Goal: Task Accomplishment & Management: Use online tool/utility

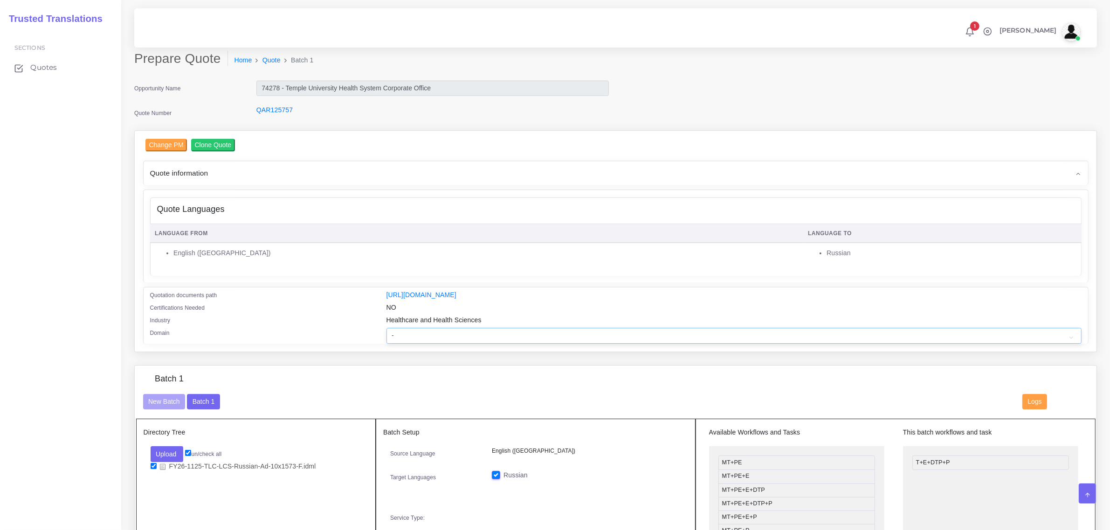
click at [439, 337] on select "- Advertising and Media Agriculture, Forestry and Fishing Architecture, Buildin…" at bounding box center [733, 336] width 695 height 16
select select "Healthcare and Health Sciences"
click at [386, 328] on select "- Advertising and Media Agriculture, Forestry and Fishing Architecture, Buildin…" at bounding box center [733, 336] width 695 height 16
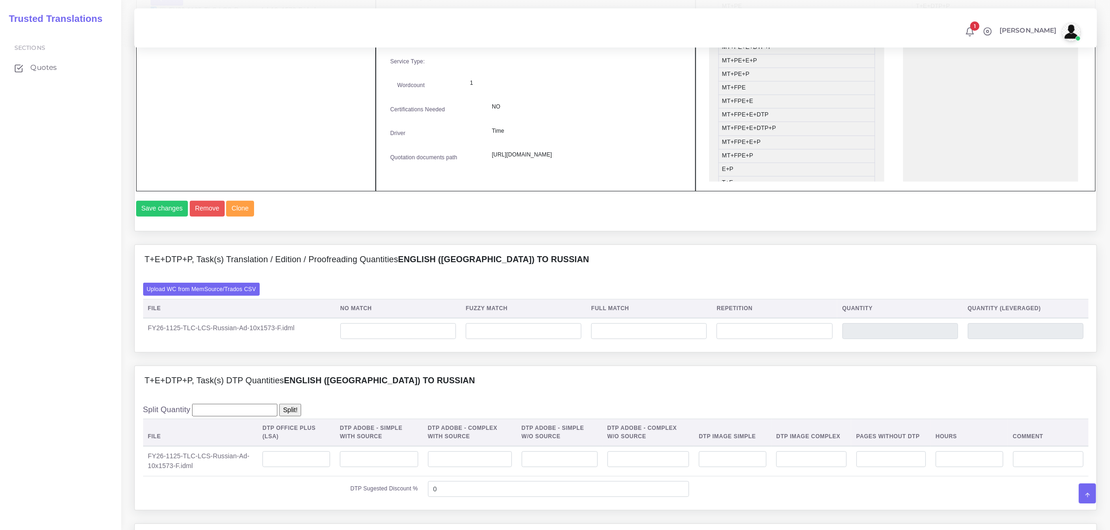
scroll to position [466, 0]
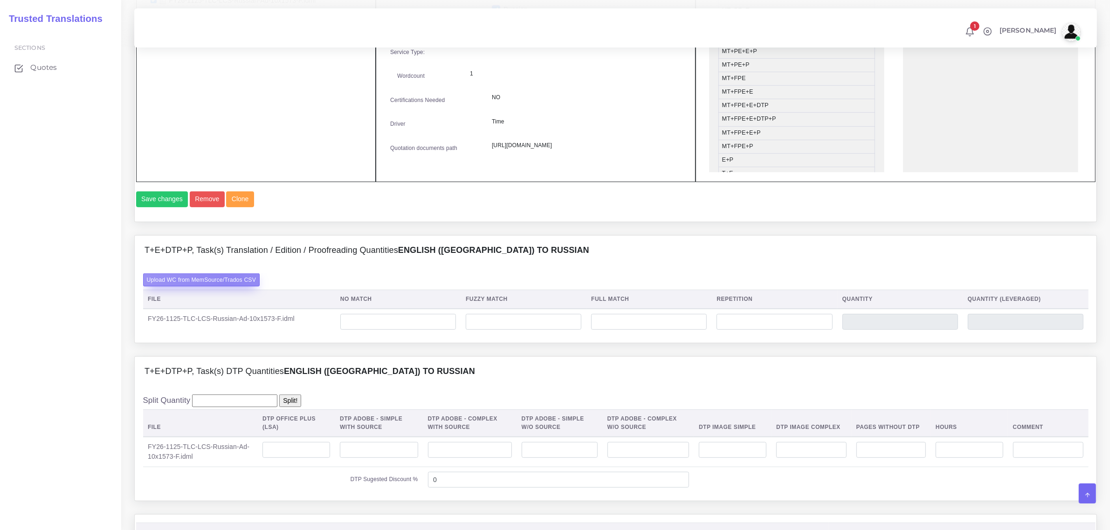
click at [226, 286] on label "Upload WC from MemSource/Trados CSV" at bounding box center [201, 280] width 117 height 13
click at [0, 0] on input "Upload WC from MemSource/Trados CSV" at bounding box center [0, 0] width 0 height 0
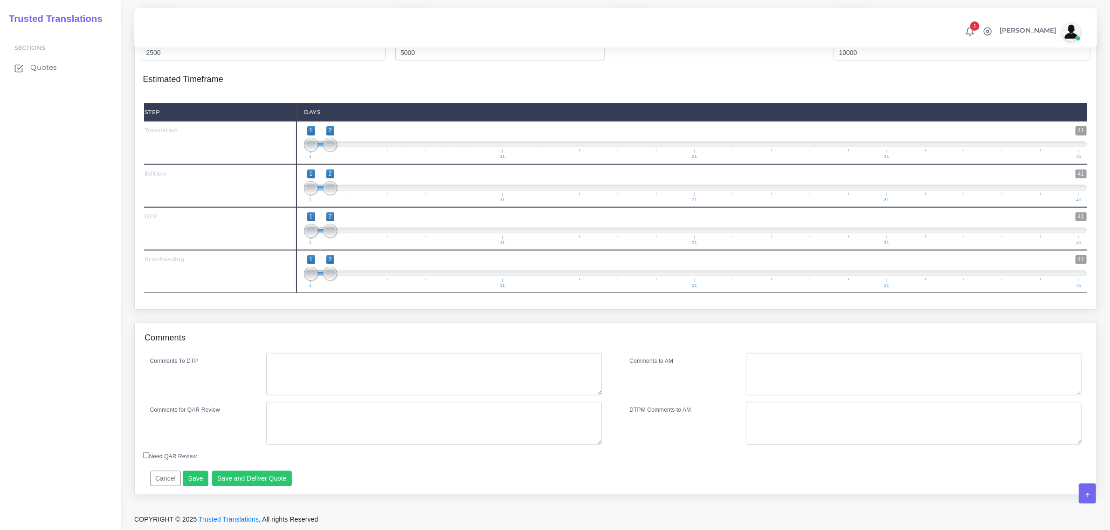
scroll to position [1034, 0]
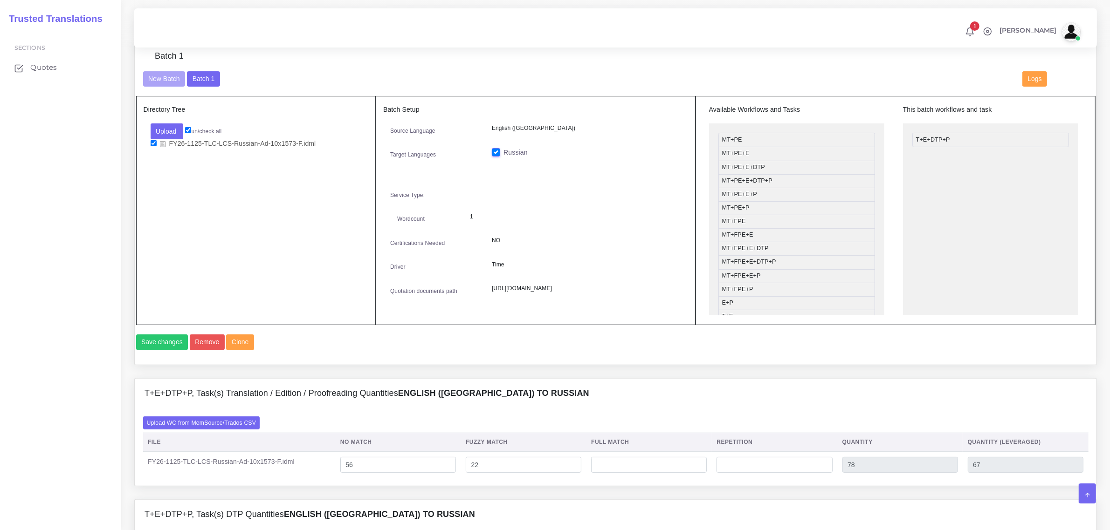
scroll to position [699, 0]
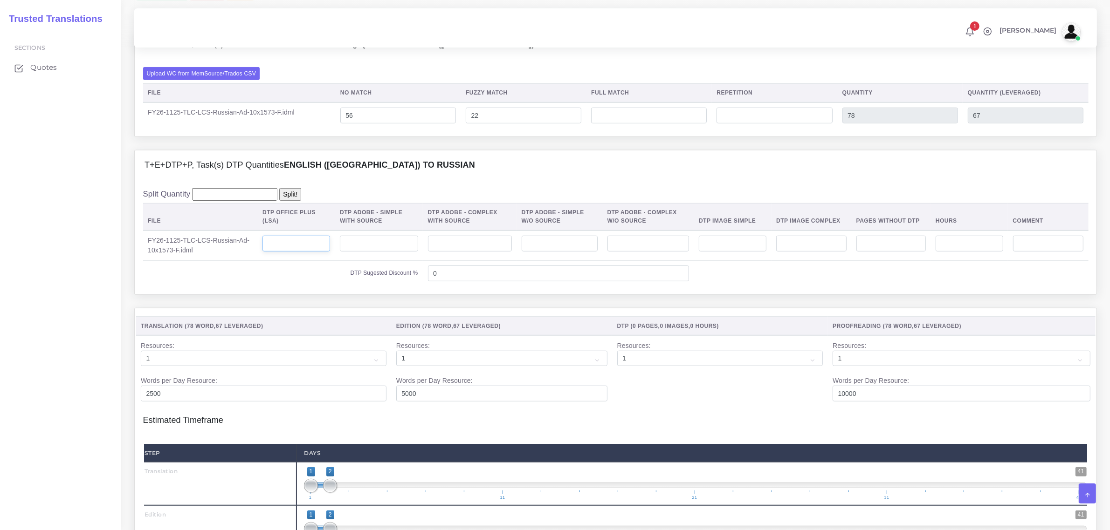
click at [310, 252] on input "number" at bounding box center [296, 244] width 68 height 16
click at [413, 252] on input "number" at bounding box center [379, 244] width 78 height 16
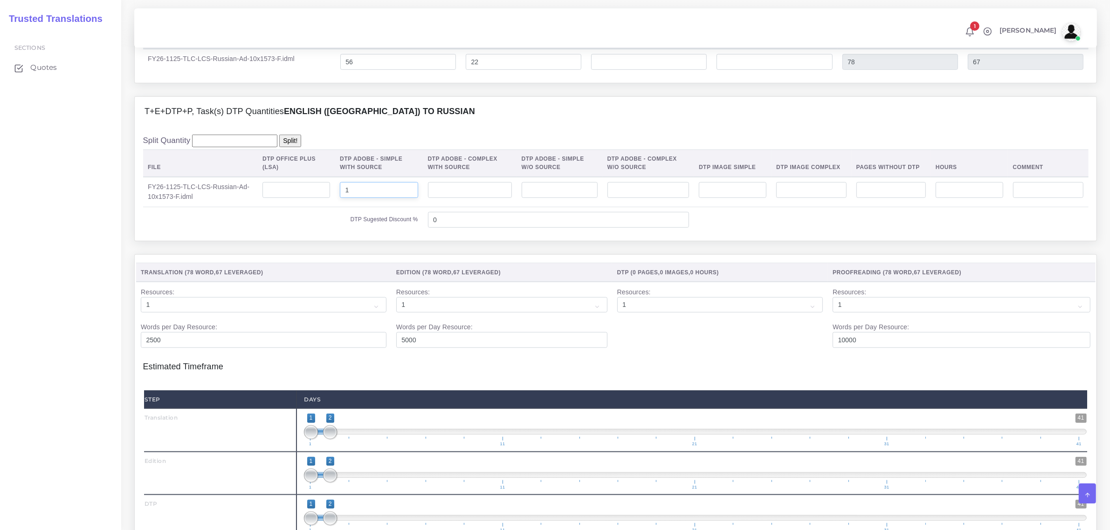
scroll to position [991, 0]
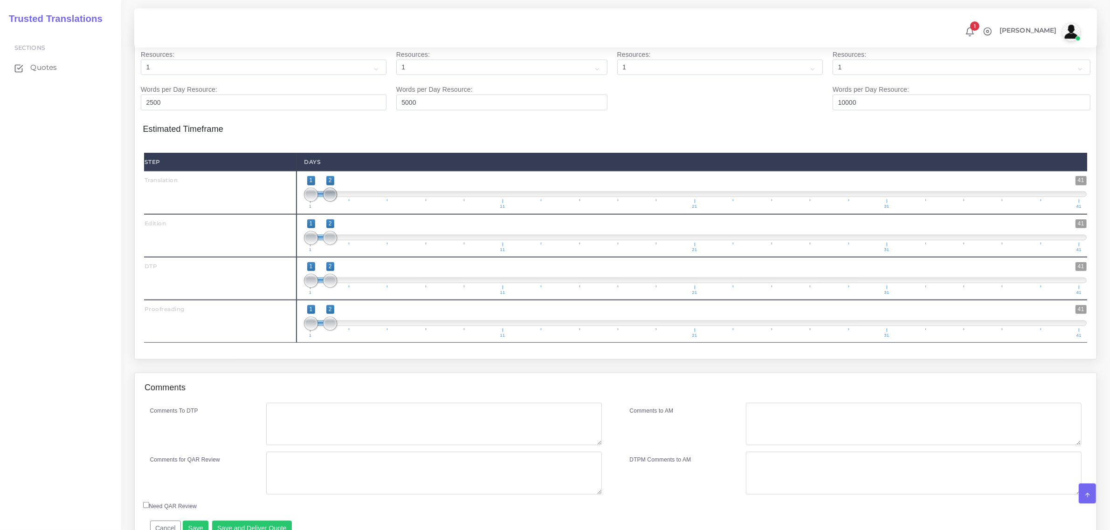
type input "1"
type input "1;1"
drag, startPoint x: 330, startPoint y: 213, endPoint x: 305, endPoint y: 248, distance: 42.4
click at [305, 240] on div "Step Days Translation 1 41 1 1 1 — 1 1 11 21 31 41 1;1 1 41" at bounding box center [615, 248] width 943 height 190
type input "2;2"
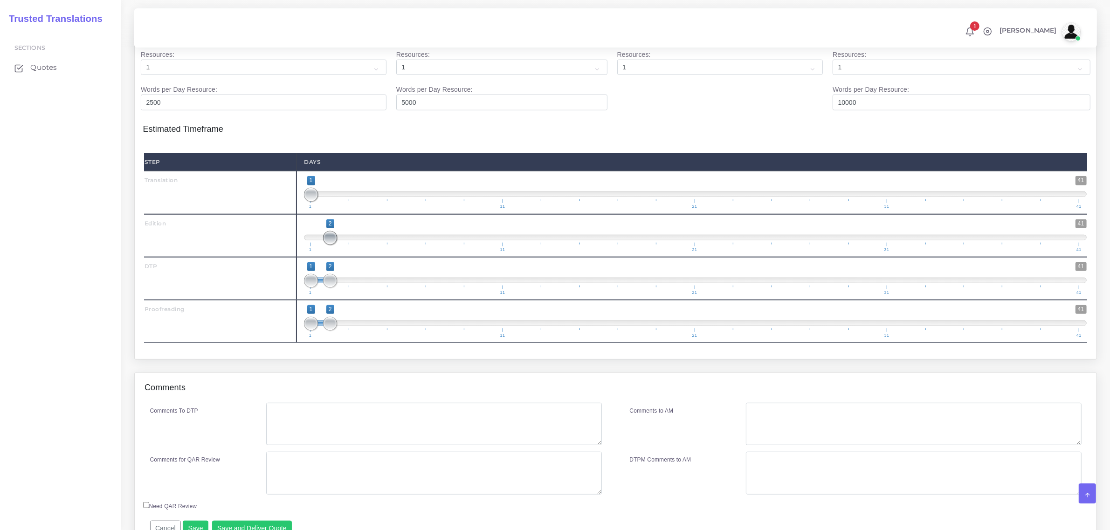
drag, startPoint x: 312, startPoint y: 256, endPoint x: 323, endPoint y: 297, distance: 41.9
click at [331, 252] on span "1 41 2 2 2 — 2 1 11 21 31 41" at bounding box center [695, 236] width 783 height 33
drag, startPoint x: 330, startPoint y: 297, endPoint x: 345, endPoint y: 301, distance: 15.4
click at [345, 288] on span at bounding box center [350, 281] width 14 height 14
type input "3;3"
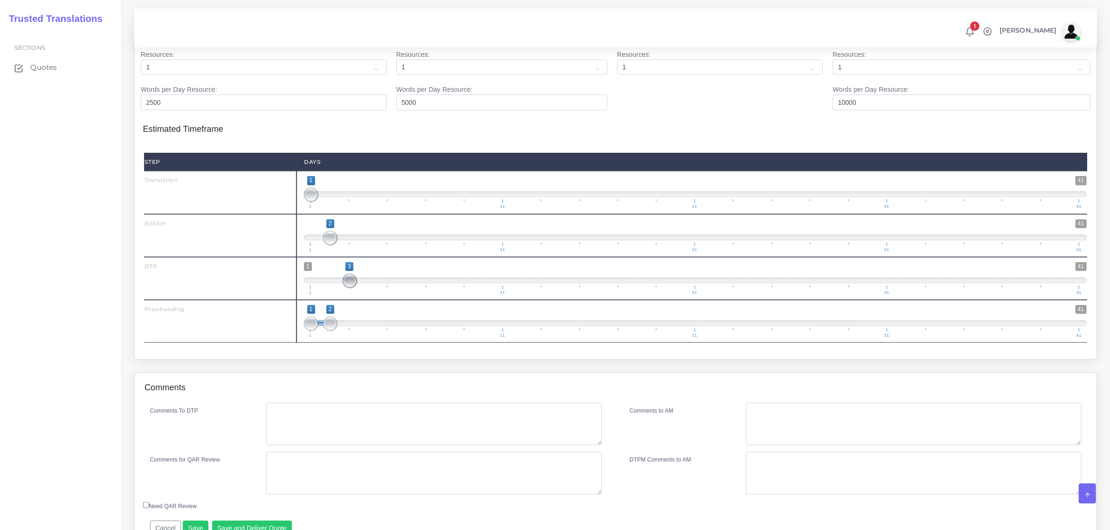
drag, startPoint x: 314, startPoint y: 302, endPoint x: 348, endPoint y: 338, distance: 49.8
click at [358, 295] on span "1 41 3 3 3 — 3 1 11 21 31 41" at bounding box center [695, 278] width 783 height 33
drag, startPoint x: 331, startPoint y: 345, endPoint x: 362, endPoint y: 345, distance: 30.3
click at [362, 331] on span at bounding box center [369, 324] width 14 height 14
type input "4;4"
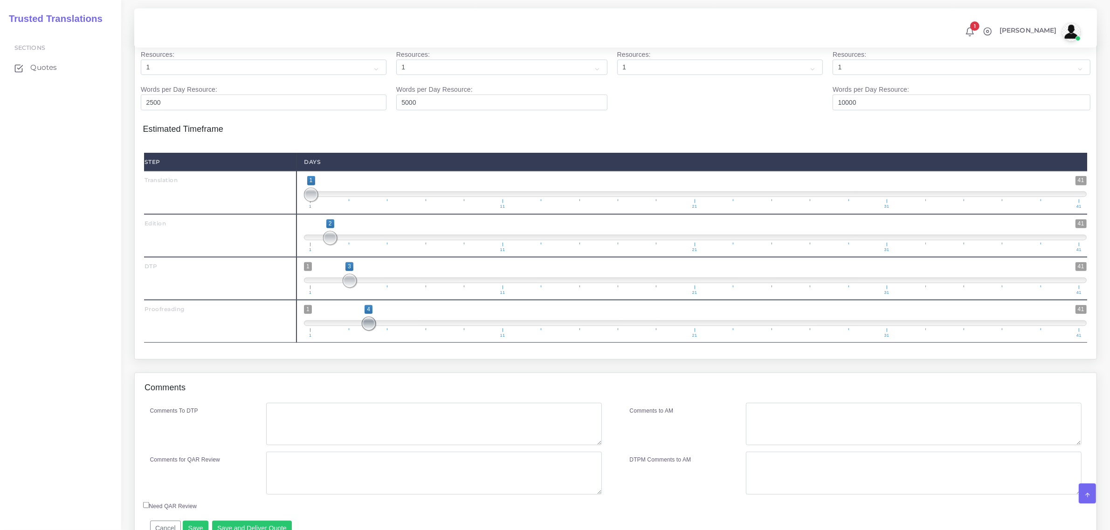
drag, startPoint x: 313, startPoint y: 345, endPoint x: 367, endPoint y: 407, distance: 81.9
click at [372, 343] on div "1 41 4 4 4 — 4 1 11 21 31 41 4;4" at bounding box center [695, 321] width 798 height 43
click at [348, 441] on textarea "Comments To DTP" at bounding box center [433, 424] width 335 height 43
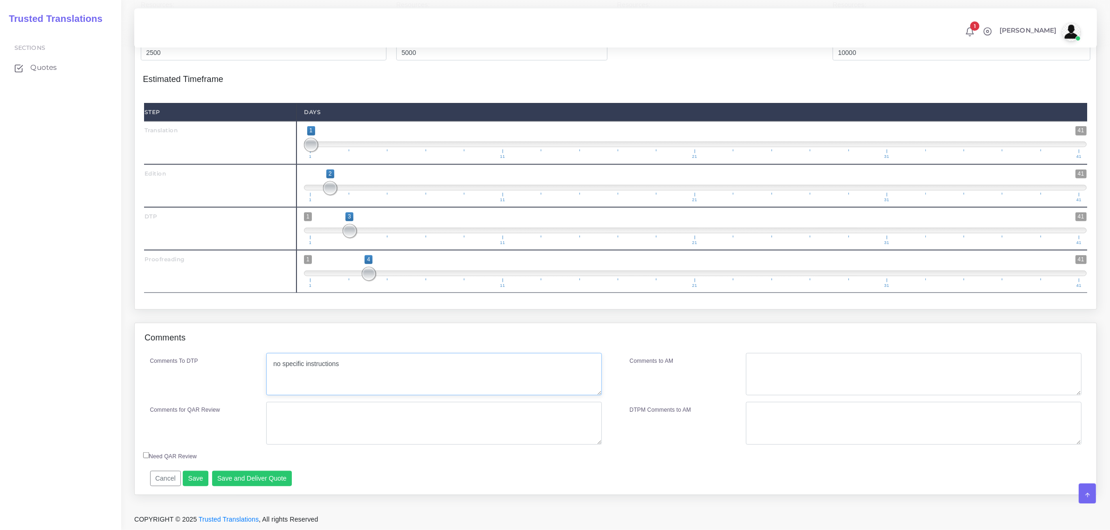
scroll to position [1061, 0]
type textarea "no specific instructions"
click at [248, 484] on button "Save and Deliver Quote" at bounding box center [252, 479] width 80 height 16
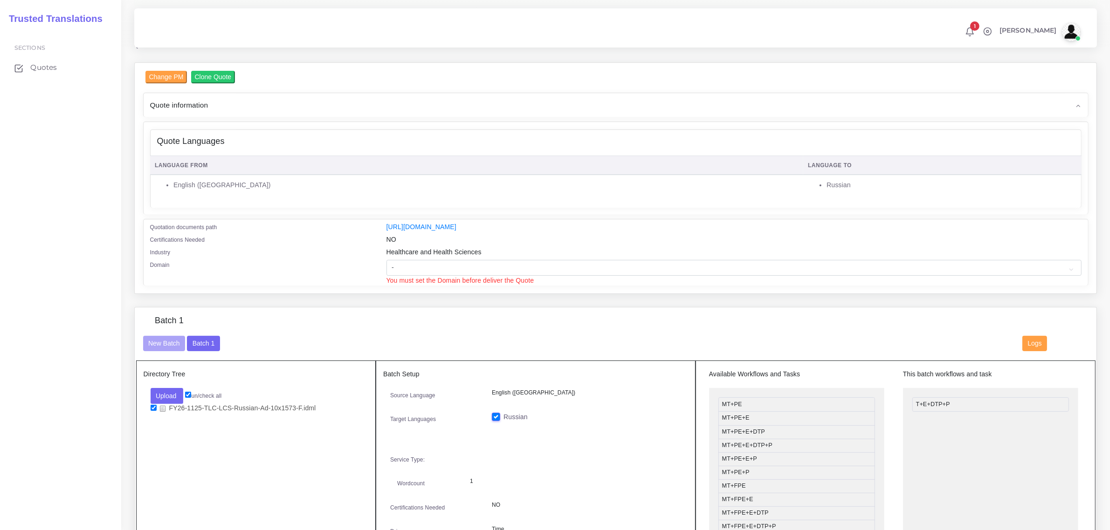
click at [437, 277] on span "You must set the Domain before deliver the Quote" at bounding box center [460, 280] width 148 height 7
click at [438, 266] on select "- Advertising and Media Agriculture, Forestry and Fishing Architecture, Buildin…" at bounding box center [733, 268] width 695 height 16
select select "Healthcare and Health Sciences"
click at [386, 260] on select "- Advertising and Media Agriculture, Forestry and Fishing Architecture, Buildin…" at bounding box center [733, 268] width 695 height 16
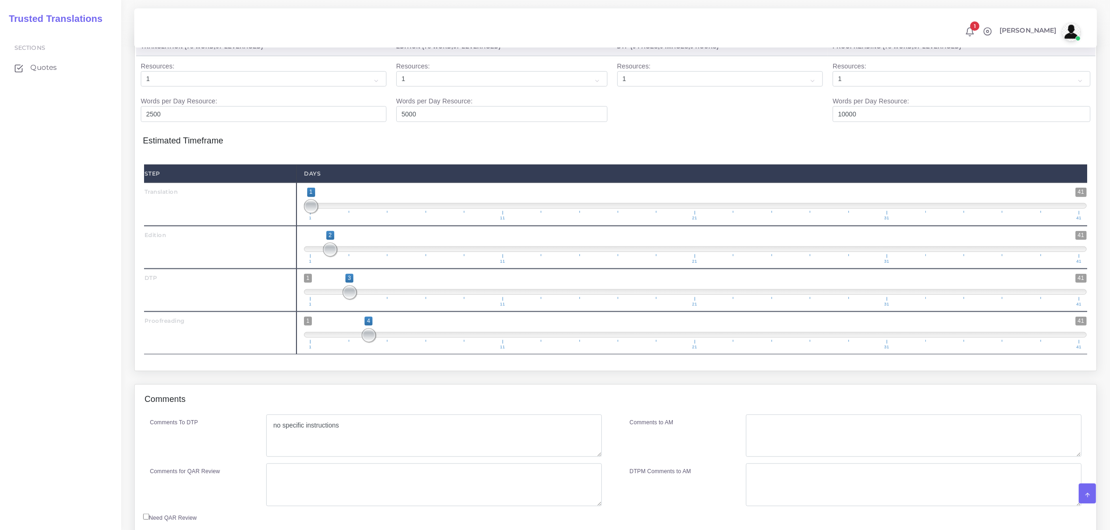
scroll to position [1071, 0]
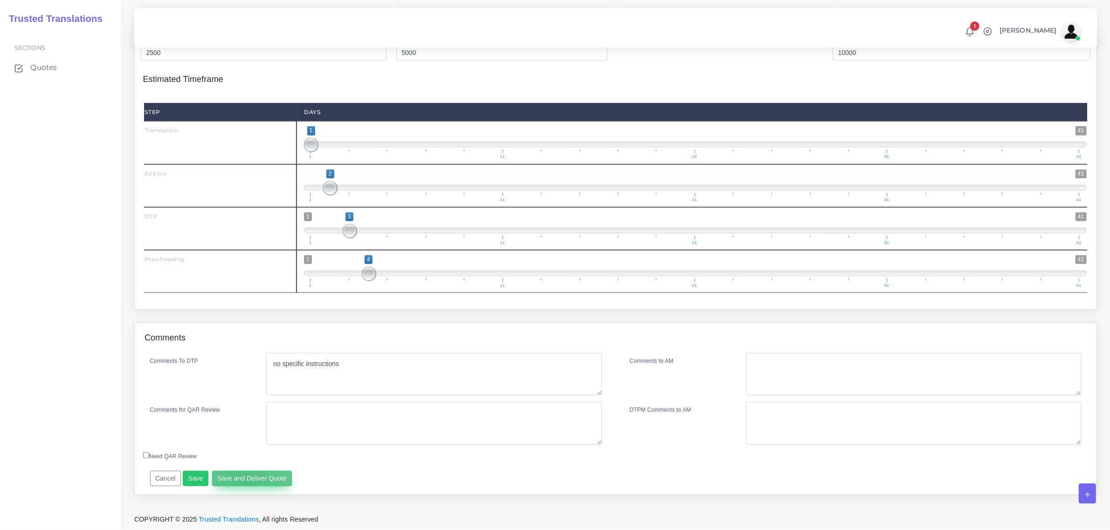
click at [241, 479] on button "Save and Deliver Quote" at bounding box center [252, 479] width 80 height 16
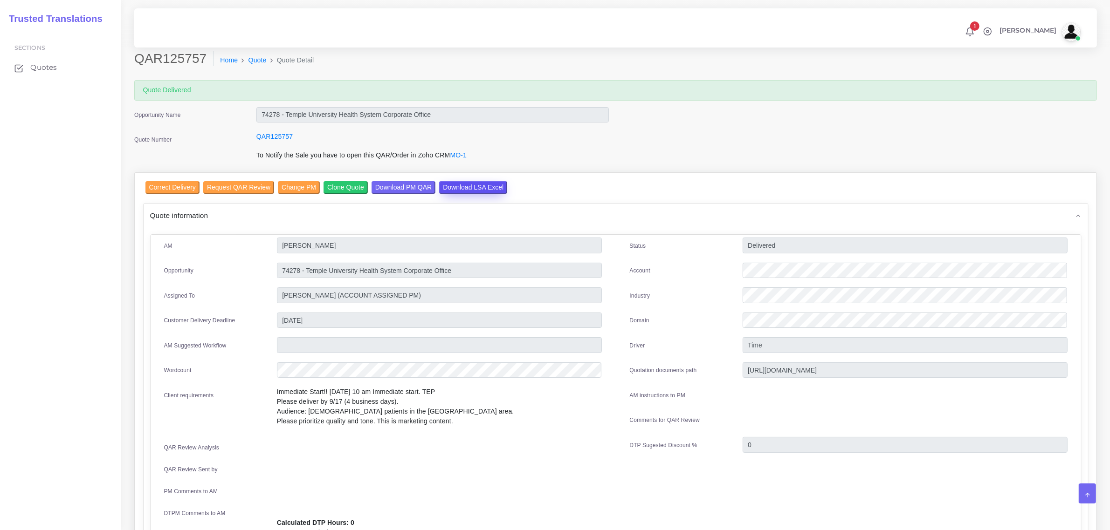
click at [460, 186] on input "Download LSA Excel" at bounding box center [473, 187] width 68 height 13
